Goal: Information Seeking & Learning: Learn about a topic

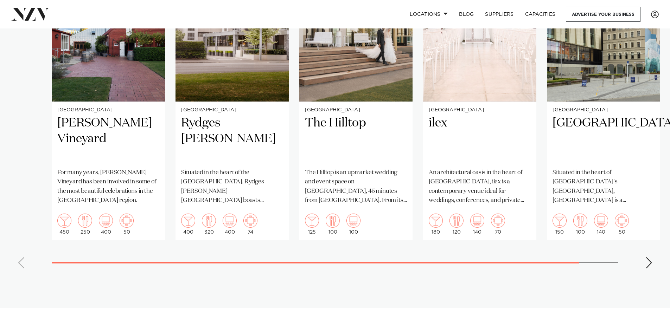
scroll to position [597, 0]
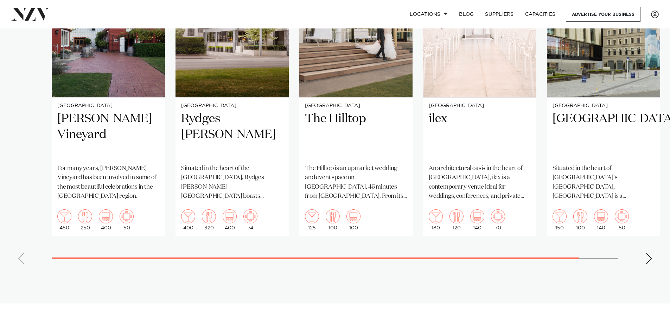
click at [650, 253] on div "Next slide" at bounding box center [648, 258] width 7 height 11
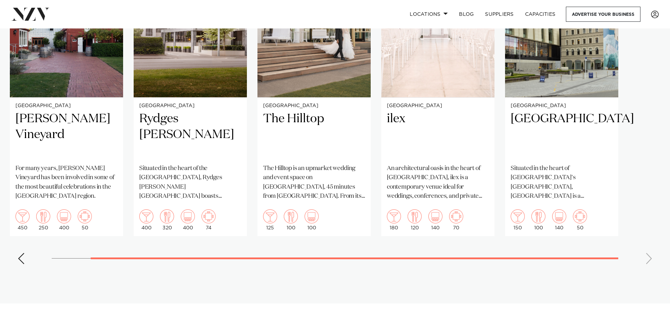
click at [22, 253] on div "Previous slide" at bounding box center [21, 258] width 7 height 11
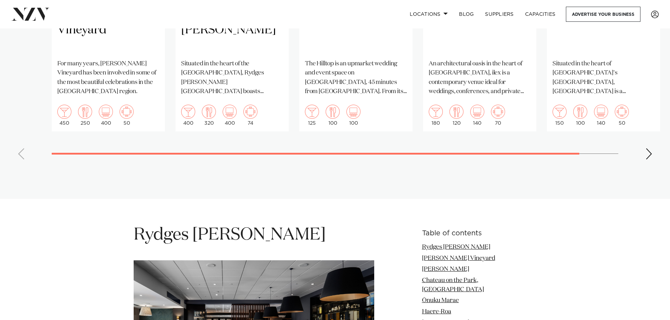
scroll to position [703, 0]
click at [526, 15] on link "Capacities" at bounding box center [540, 14] width 42 height 15
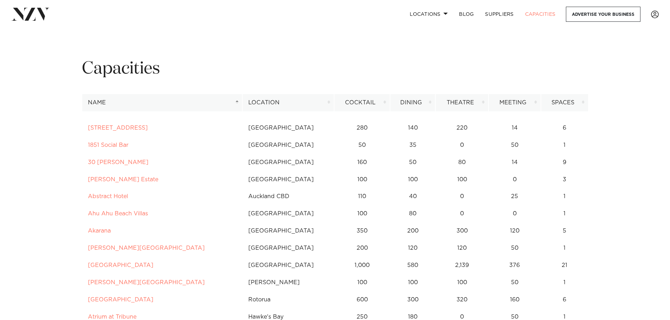
click at [328, 102] on th "Location" at bounding box center [288, 102] width 92 height 17
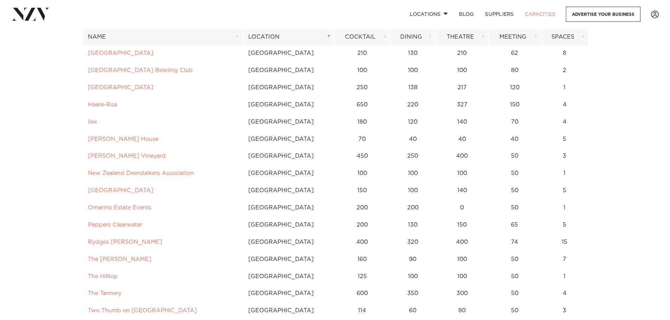
scroll to position [2530, 0]
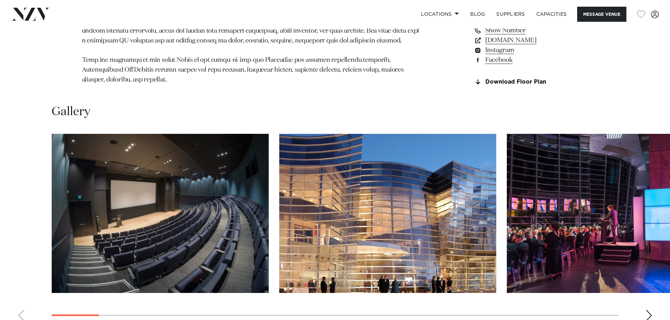
scroll to position [703, 0]
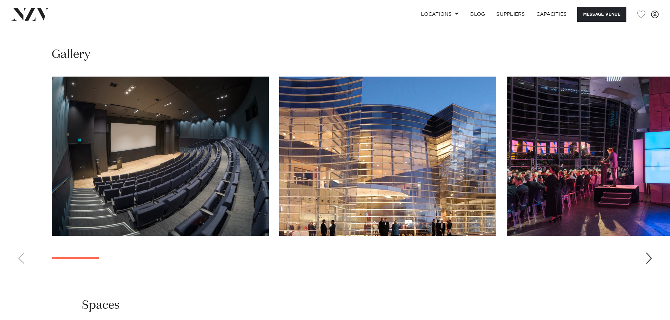
click at [648, 253] on div "Next slide" at bounding box center [648, 258] width 7 height 11
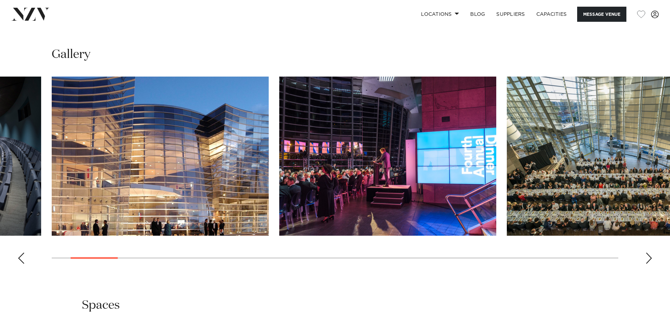
click at [648, 253] on div "Next slide" at bounding box center [648, 258] width 7 height 11
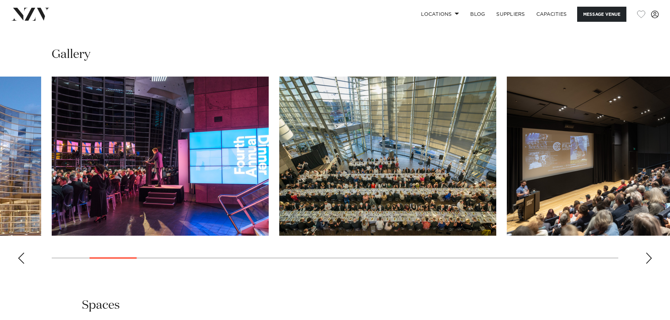
click at [648, 253] on div "Next slide" at bounding box center [648, 258] width 7 height 11
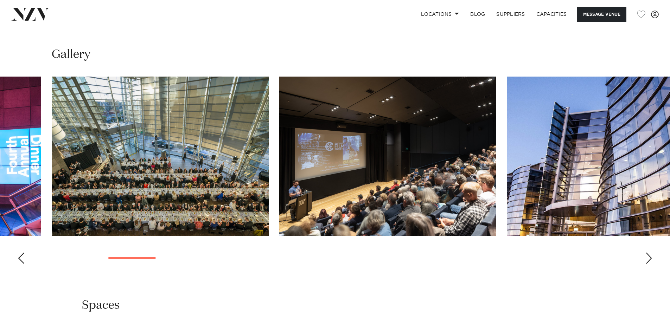
click at [648, 253] on div "Next slide" at bounding box center [648, 258] width 7 height 11
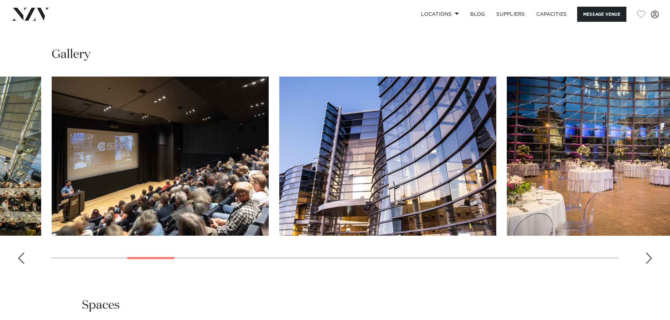
click at [648, 253] on div "Next slide" at bounding box center [648, 258] width 7 height 11
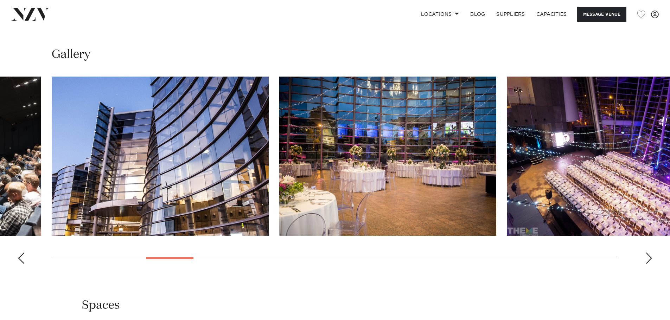
click at [648, 253] on div "Next slide" at bounding box center [648, 258] width 7 height 11
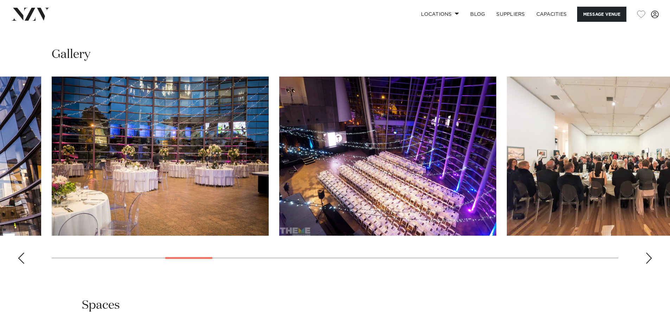
click at [648, 253] on div "Next slide" at bounding box center [648, 258] width 7 height 11
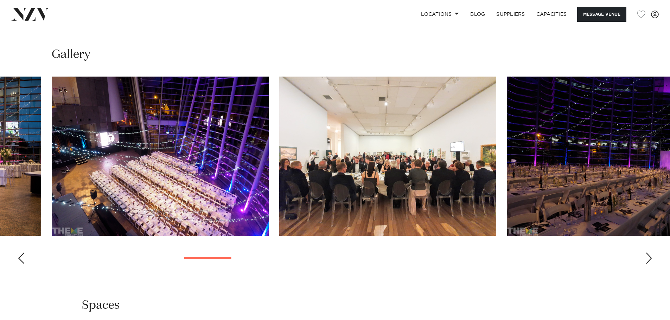
click at [648, 253] on div "Next slide" at bounding box center [648, 258] width 7 height 11
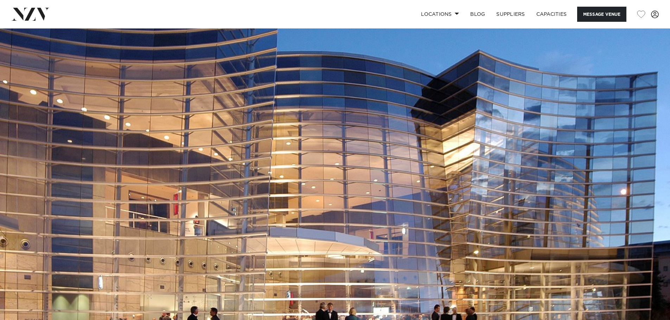
scroll to position [255, 0]
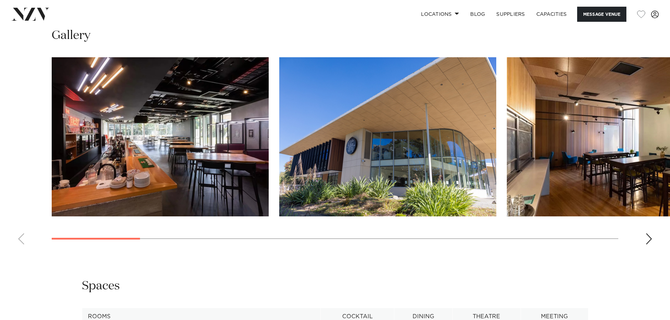
scroll to position [668, 0]
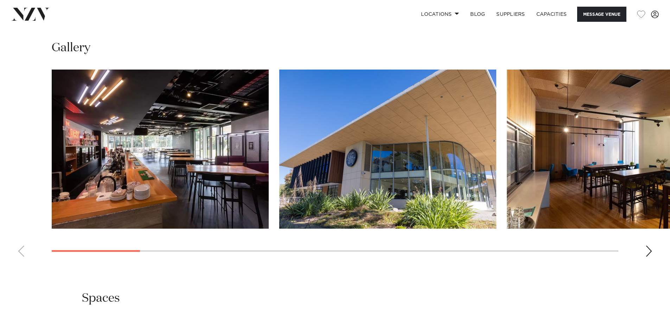
click at [648, 250] on div "Next slide" at bounding box center [648, 251] width 7 height 11
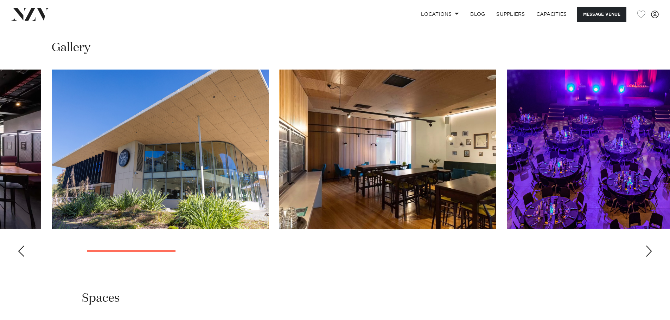
click at [648, 250] on div "Next slide" at bounding box center [648, 251] width 7 height 11
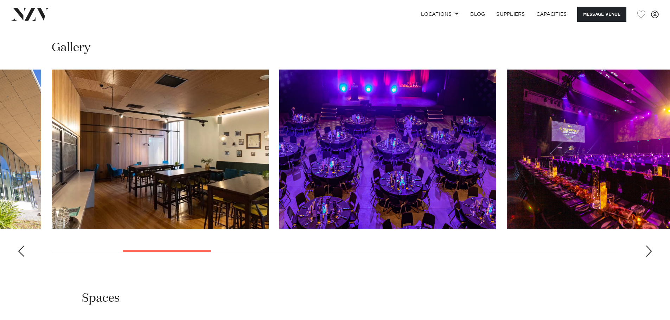
click at [648, 250] on div "Next slide" at bounding box center [648, 251] width 7 height 11
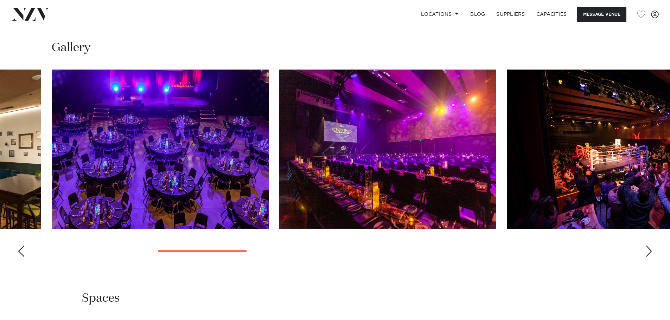
click at [648, 250] on div "Next slide" at bounding box center [648, 251] width 7 height 11
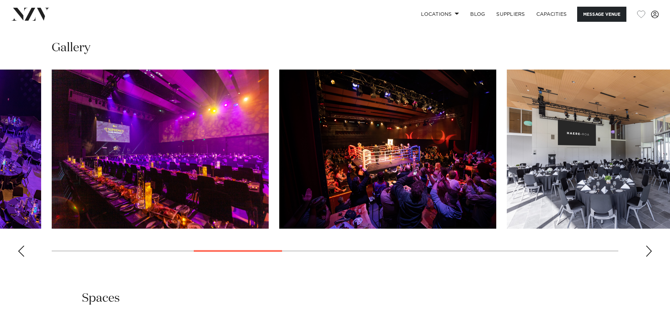
click at [648, 250] on div "Next slide" at bounding box center [648, 251] width 7 height 11
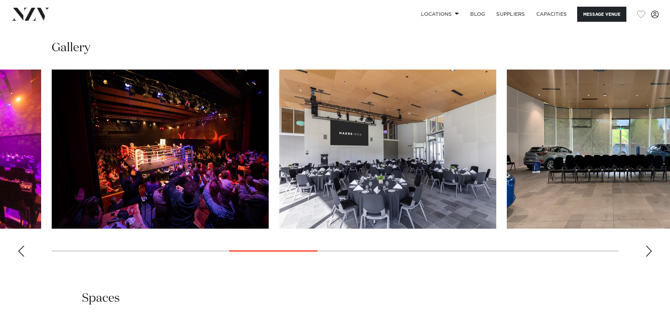
click at [648, 250] on div "Next slide" at bounding box center [648, 251] width 7 height 11
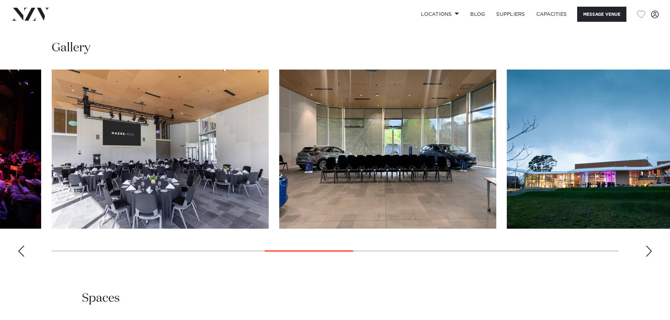
click at [648, 250] on div "Next slide" at bounding box center [648, 251] width 7 height 11
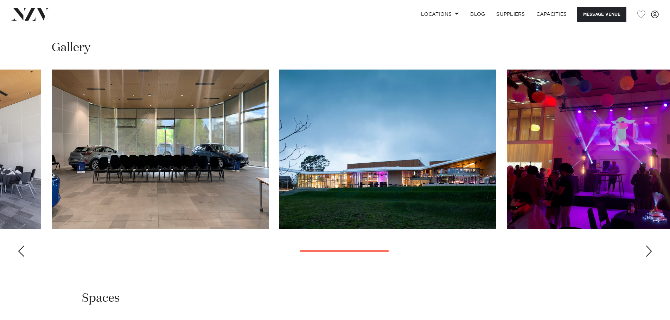
click at [648, 250] on div "Next slide" at bounding box center [648, 251] width 7 height 11
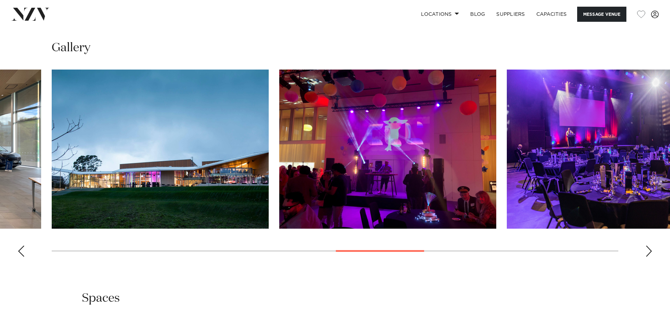
click at [647, 249] on div "Next slide" at bounding box center [648, 251] width 7 height 11
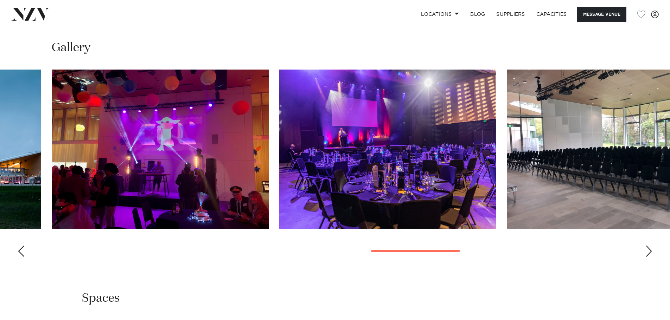
click at [647, 249] on div "Next slide" at bounding box center [648, 251] width 7 height 11
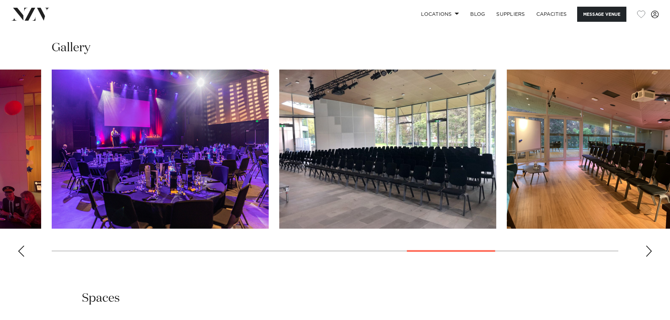
click at [647, 249] on div "Next slide" at bounding box center [648, 251] width 7 height 11
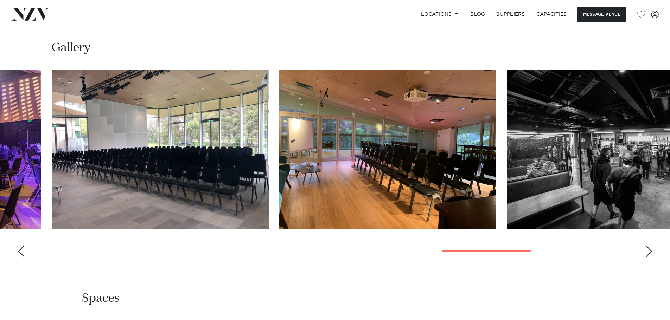
click at [647, 249] on div "Next slide" at bounding box center [648, 251] width 7 height 11
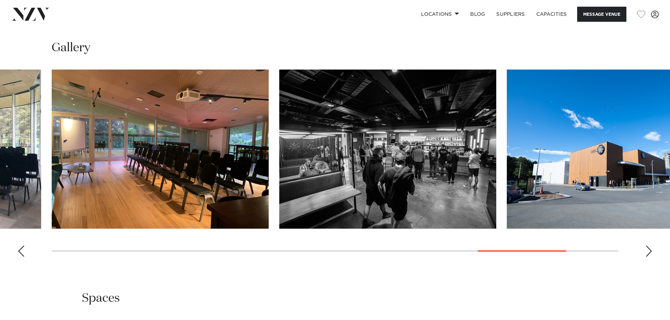
click at [647, 249] on div "Next slide" at bounding box center [648, 251] width 7 height 11
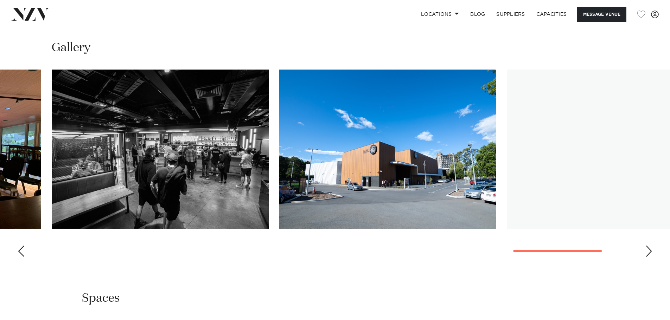
click at [647, 249] on div "Next slide" at bounding box center [648, 251] width 7 height 11
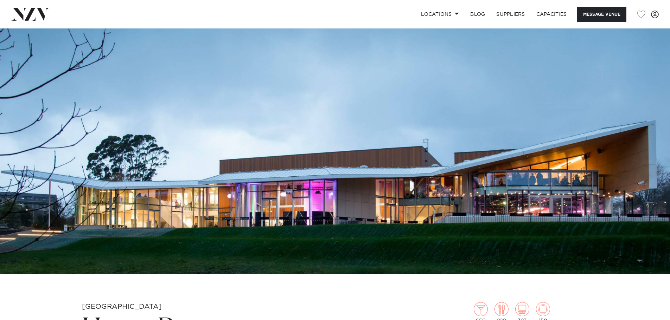
scroll to position [35, 0]
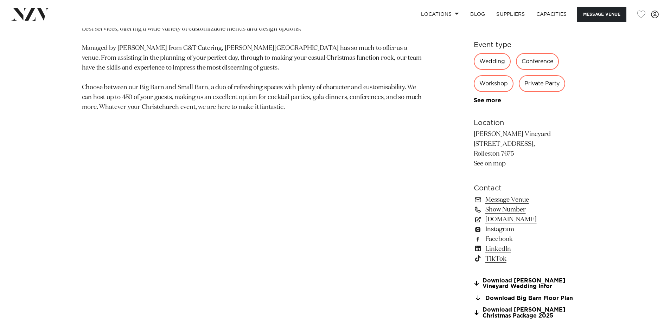
scroll to position [457, 0]
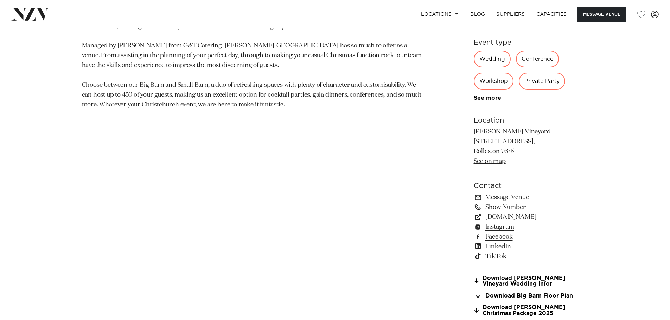
click at [493, 162] on link "See on map" at bounding box center [489, 161] width 32 height 6
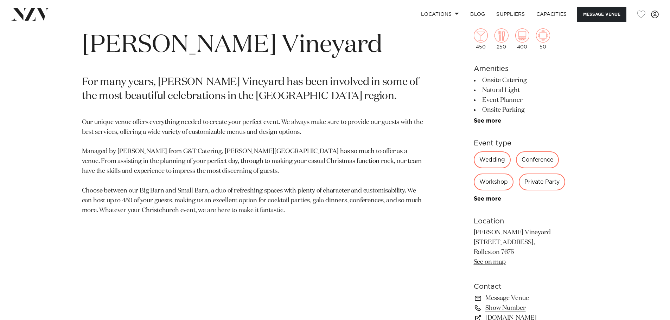
scroll to position [351, 0]
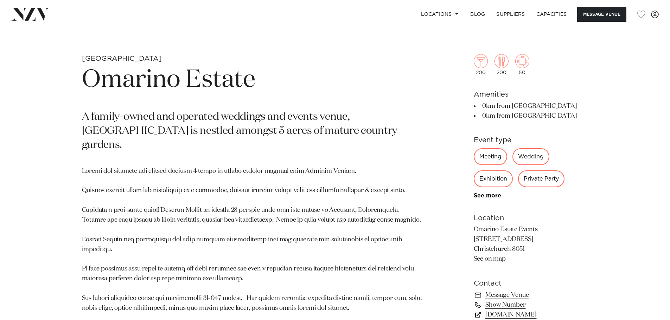
scroll to position [105, 0]
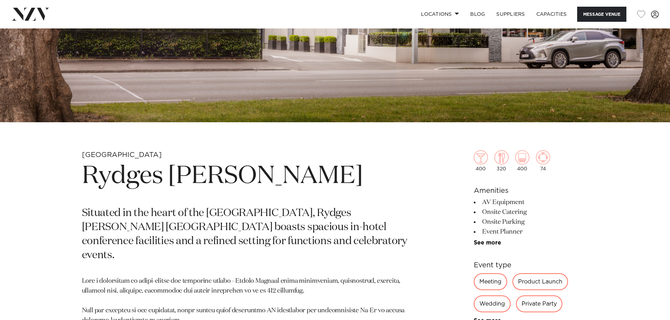
scroll to position [141, 0]
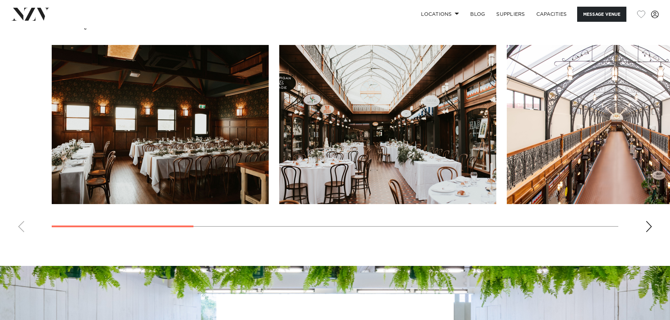
scroll to position [633, 0]
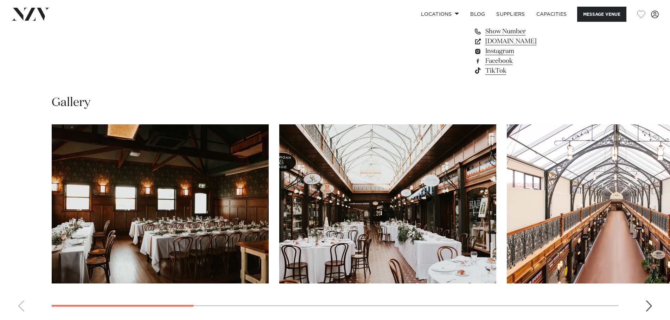
click at [649, 305] on div "Next slide" at bounding box center [648, 305] width 7 height 11
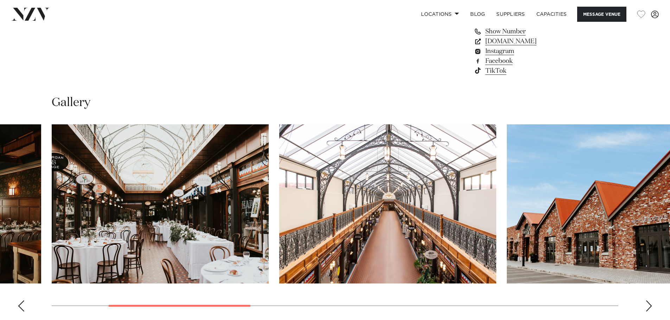
click at [647, 305] on div "Next slide" at bounding box center [648, 305] width 7 height 11
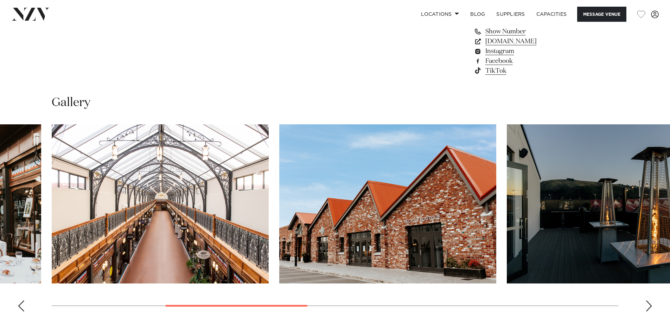
click at [647, 305] on div "Next slide" at bounding box center [648, 305] width 7 height 11
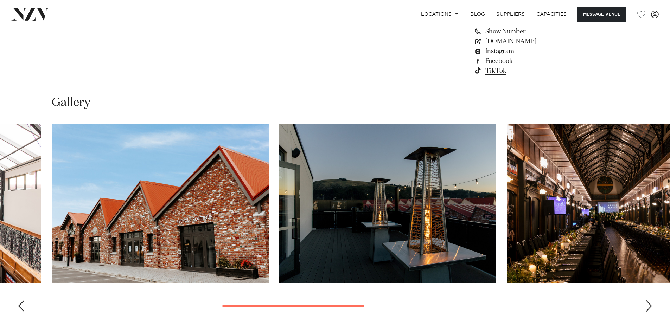
click at [647, 305] on div "Next slide" at bounding box center [648, 305] width 7 height 11
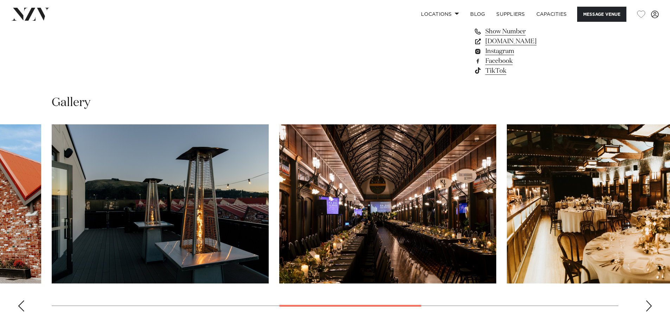
click at [647, 305] on div "Next slide" at bounding box center [648, 305] width 7 height 11
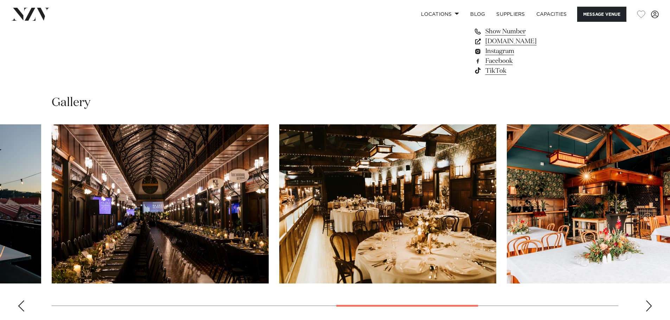
click at [647, 305] on div "Next slide" at bounding box center [648, 305] width 7 height 11
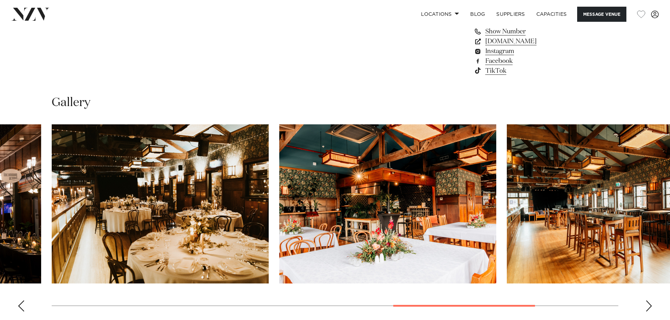
click at [647, 305] on div "Next slide" at bounding box center [648, 305] width 7 height 11
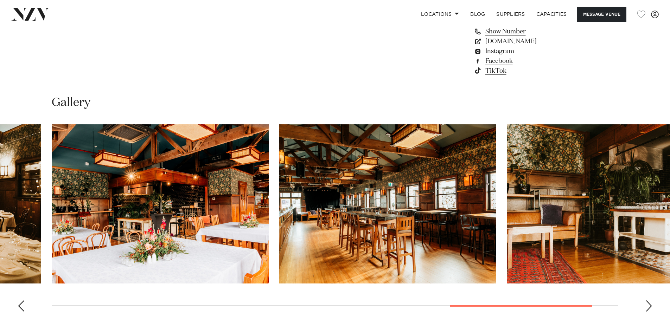
click at [647, 305] on div "Next slide" at bounding box center [648, 305] width 7 height 11
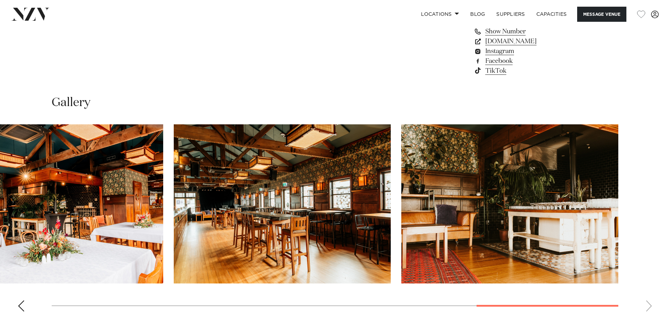
click at [647, 305] on swiper-container at bounding box center [335, 220] width 670 height 193
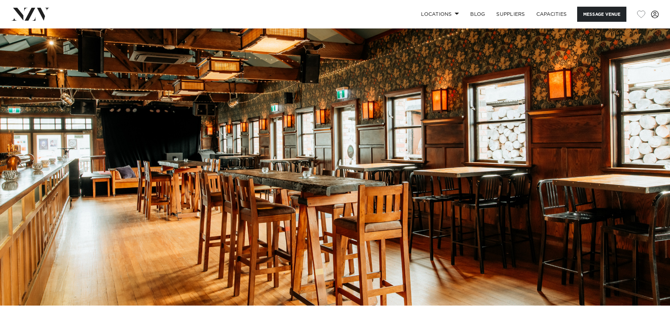
scroll to position [0, 0]
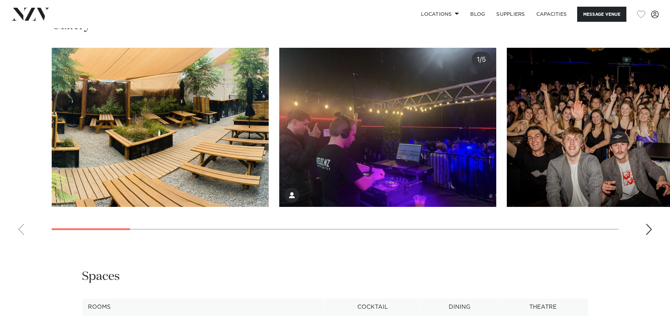
scroll to position [738, 0]
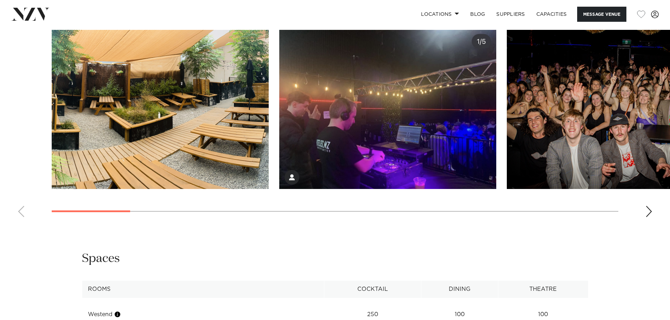
click at [649, 212] on div "Next slide" at bounding box center [648, 211] width 7 height 11
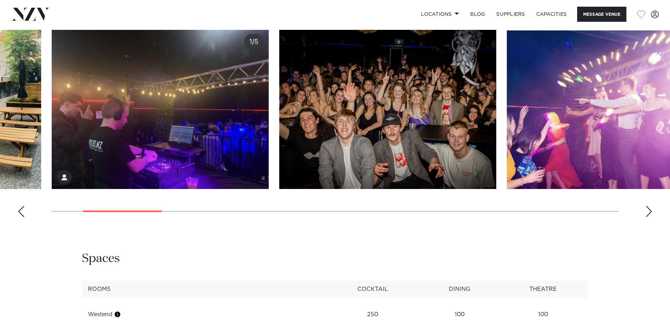
click at [649, 212] on div "Next slide" at bounding box center [648, 211] width 7 height 11
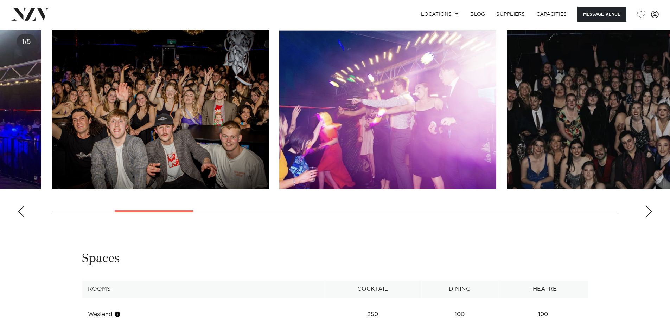
click at [649, 212] on div "Next slide" at bounding box center [648, 211] width 7 height 11
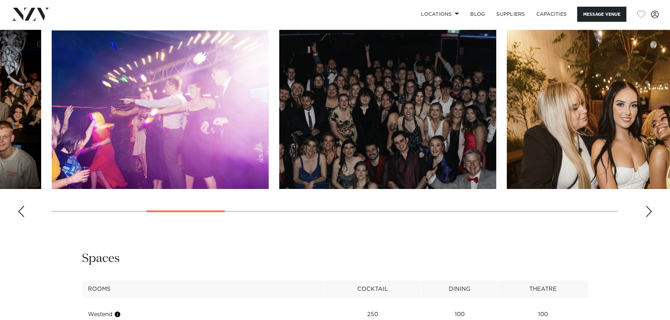
click at [649, 212] on div "Next slide" at bounding box center [648, 211] width 7 height 11
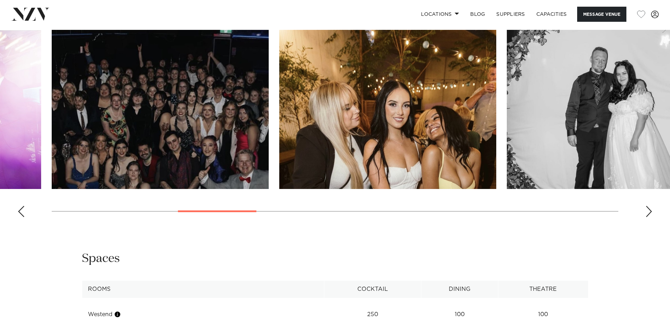
click at [649, 212] on div "Next slide" at bounding box center [648, 211] width 7 height 11
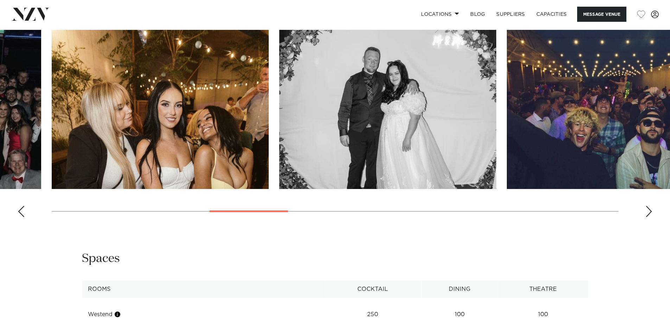
click at [649, 212] on div "Next slide" at bounding box center [648, 211] width 7 height 11
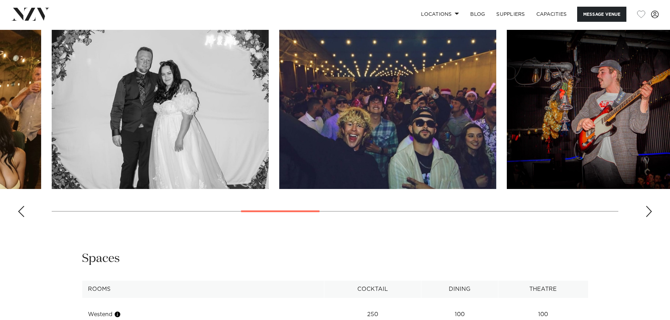
click at [649, 212] on div "Next slide" at bounding box center [648, 211] width 7 height 11
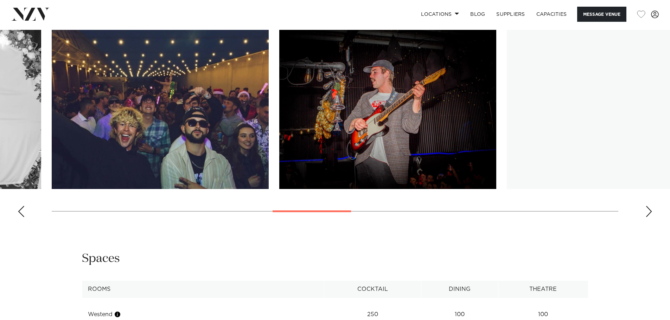
click at [649, 212] on div "Next slide" at bounding box center [648, 211] width 7 height 11
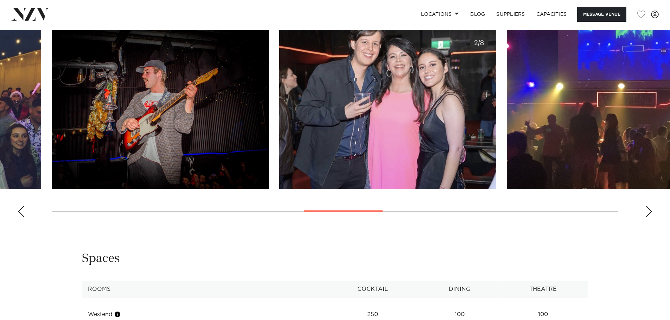
click at [649, 210] on div "Next slide" at bounding box center [648, 211] width 7 height 11
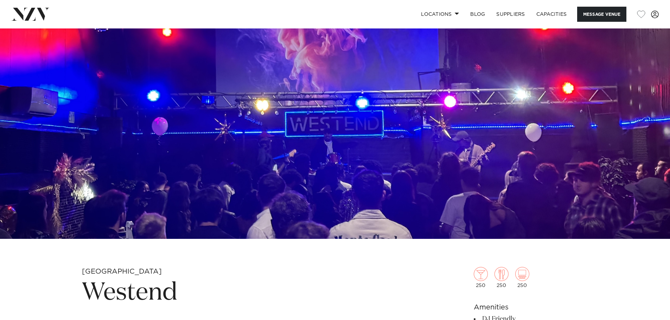
scroll to position [0, 0]
